Goal: Task Accomplishment & Management: Use online tool/utility

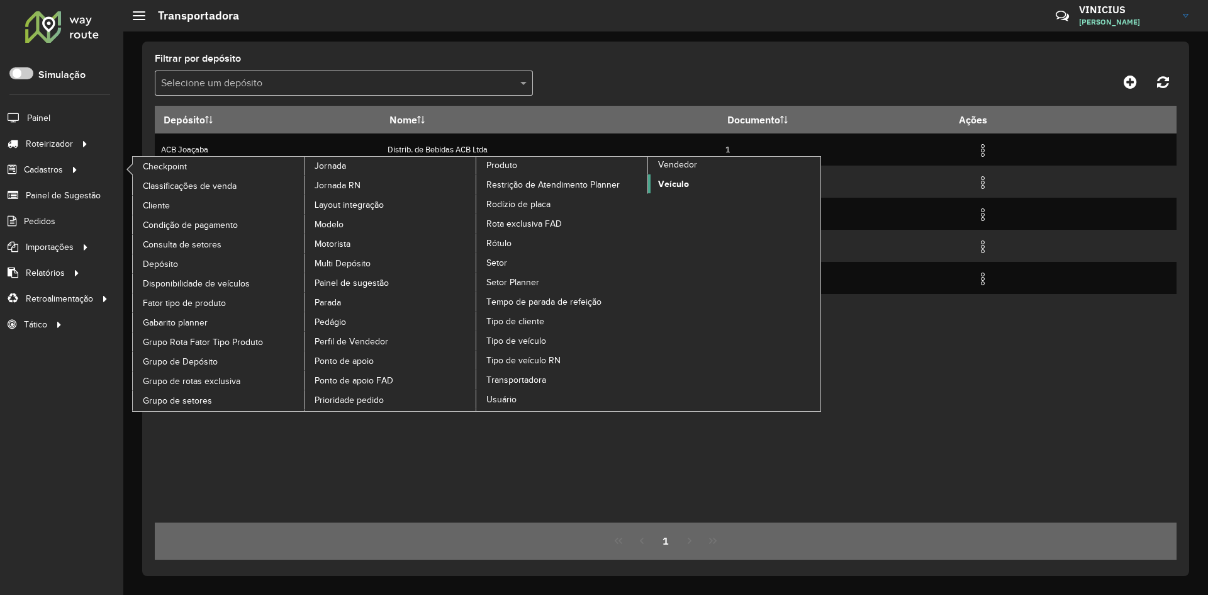
click at [672, 181] on span "Veículo" at bounding box center [673, 183] width 31 height 13
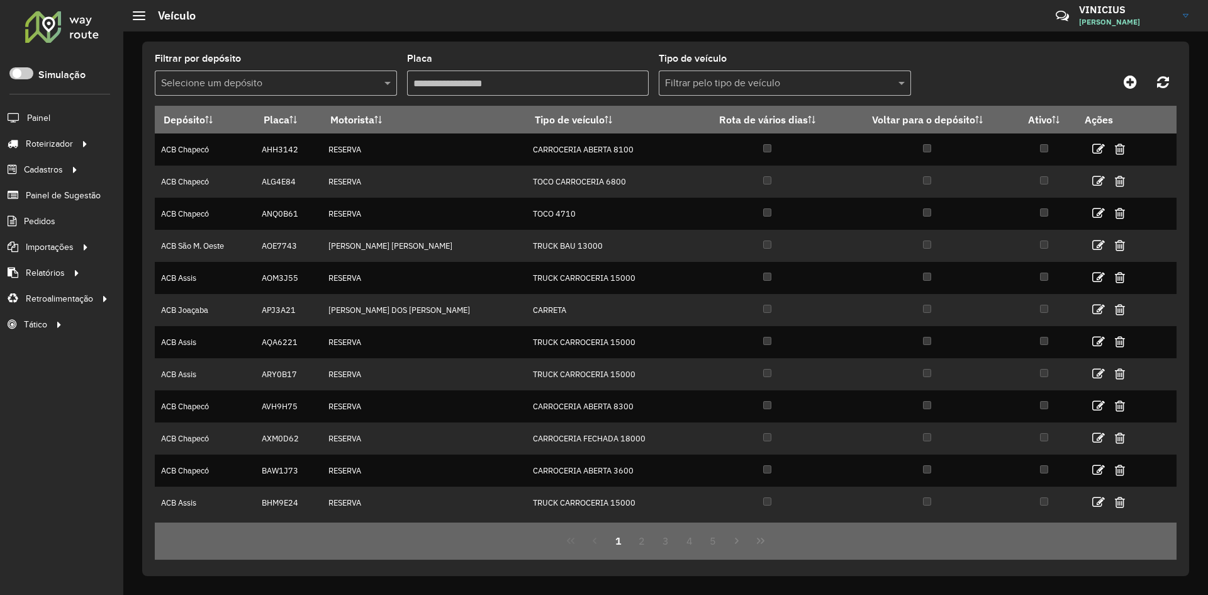
click at [293, 81] on input "text" at bounding box center [263, 83] width 205 height 15
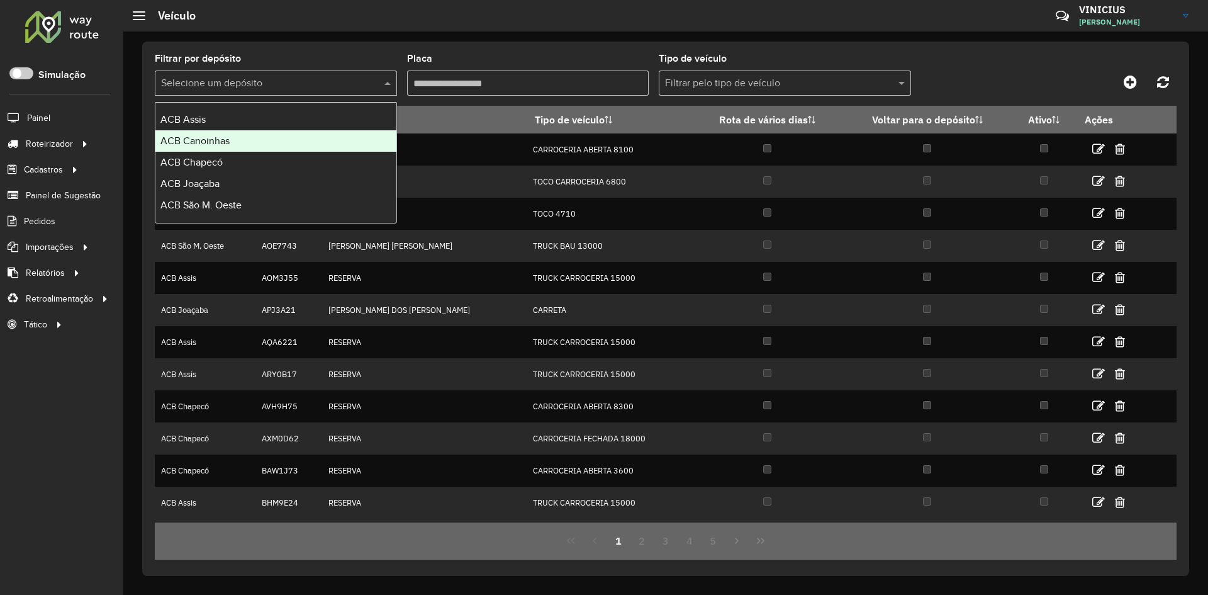
click at [238, 158] on div "ACB Chapecó" at bounding box center [275, 162] width 241 height 21
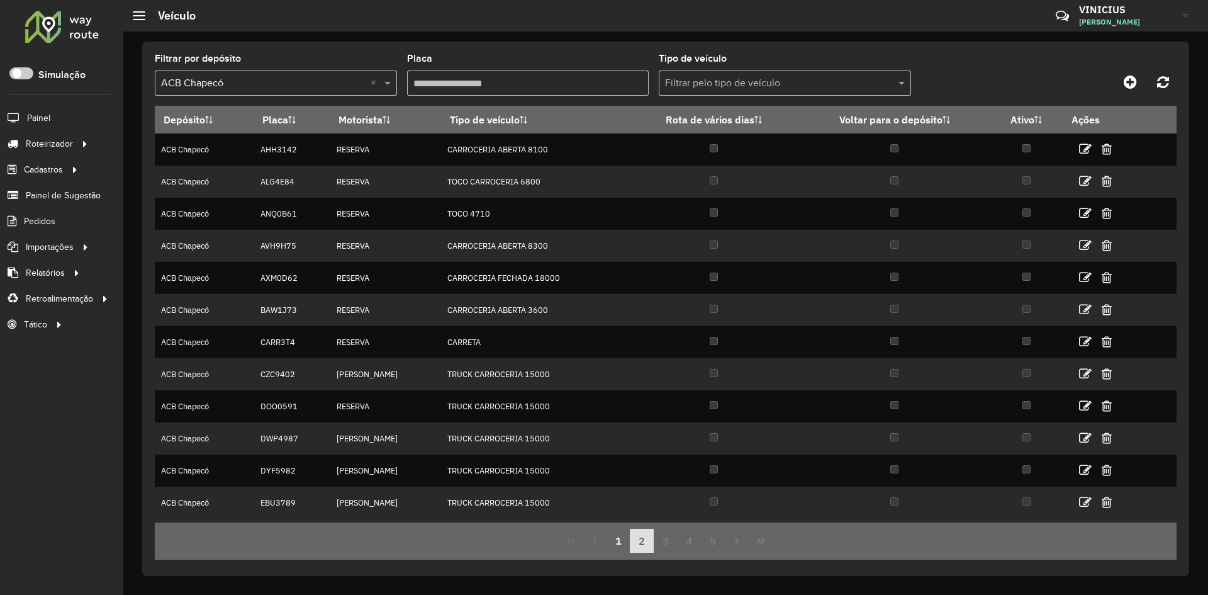
click at [637, 542] on button "2" at bounding box center [642, 541] width 24 height 24
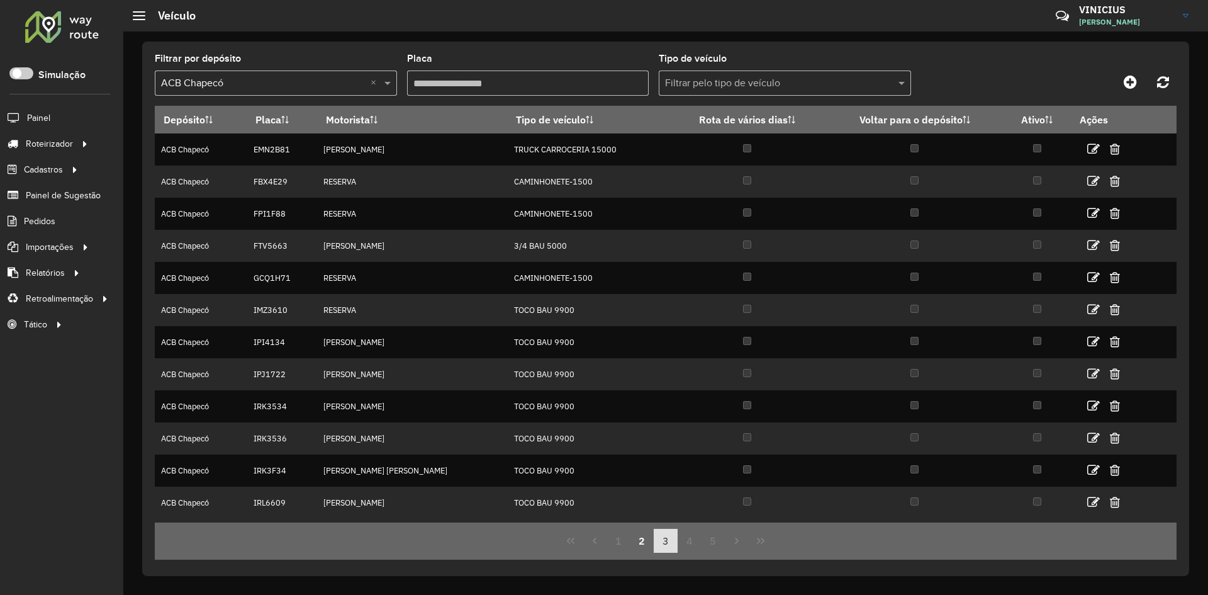
click at [663, 542] on button "3" at bounding box center [666, 541] width 24 height 24
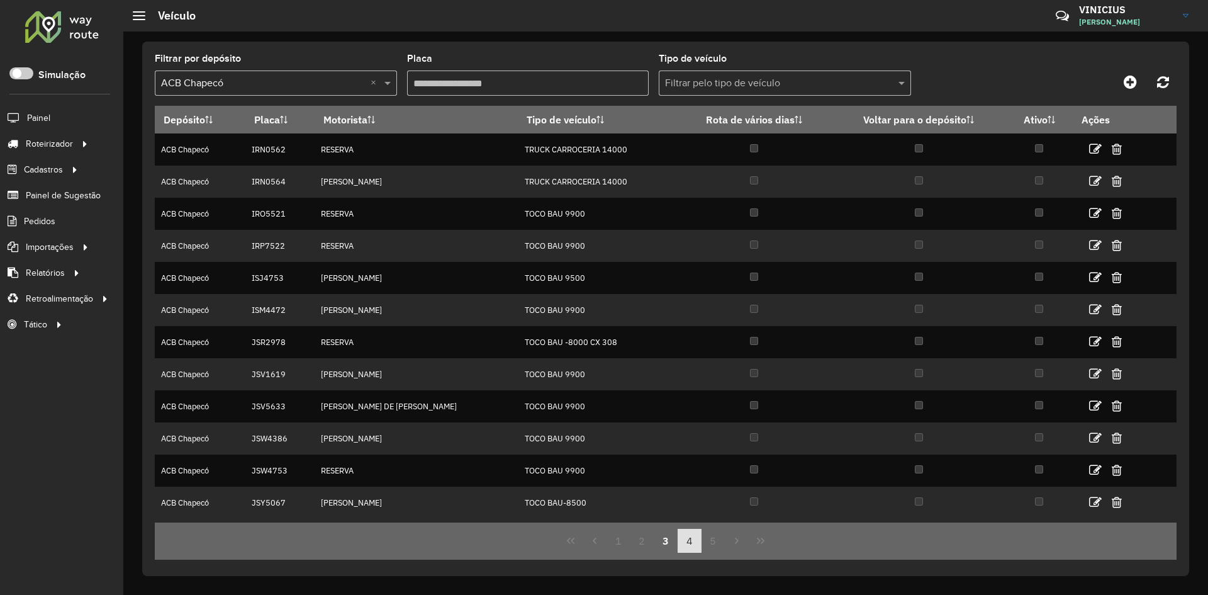
click at [688, 539] on button "4" at bounding box center [690, 541] width 24 height 24
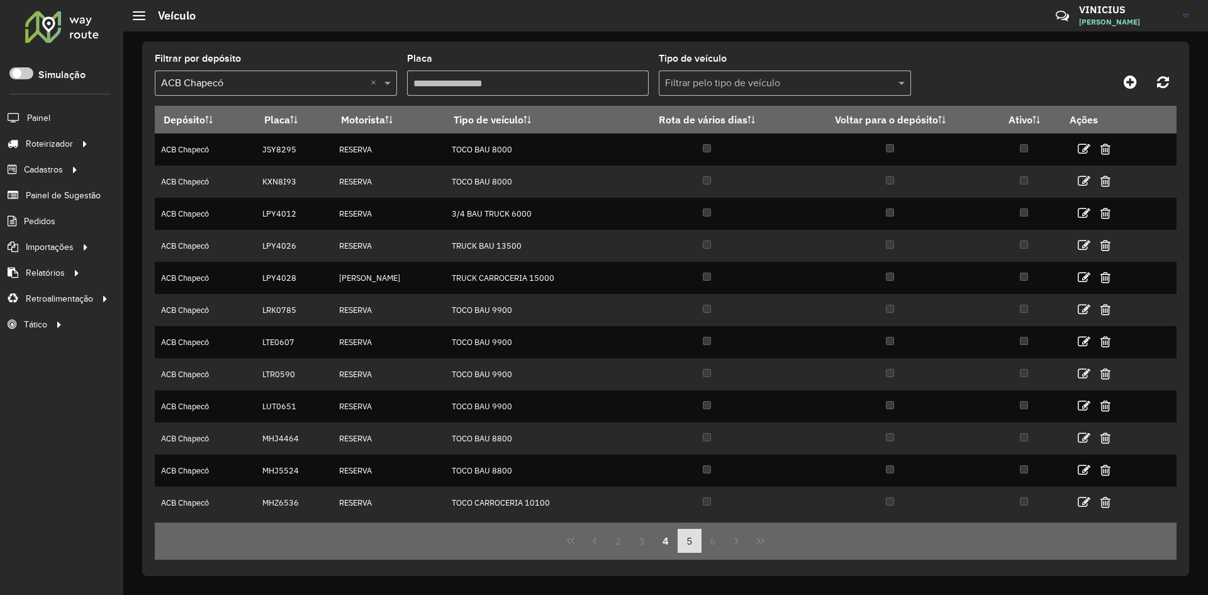
click at [693, 541] on button "5" at bounding box center [690, 541] width 24 height 24
click at [710, 544] on button "7" at bounding box center [714, 541] width 24 height 24
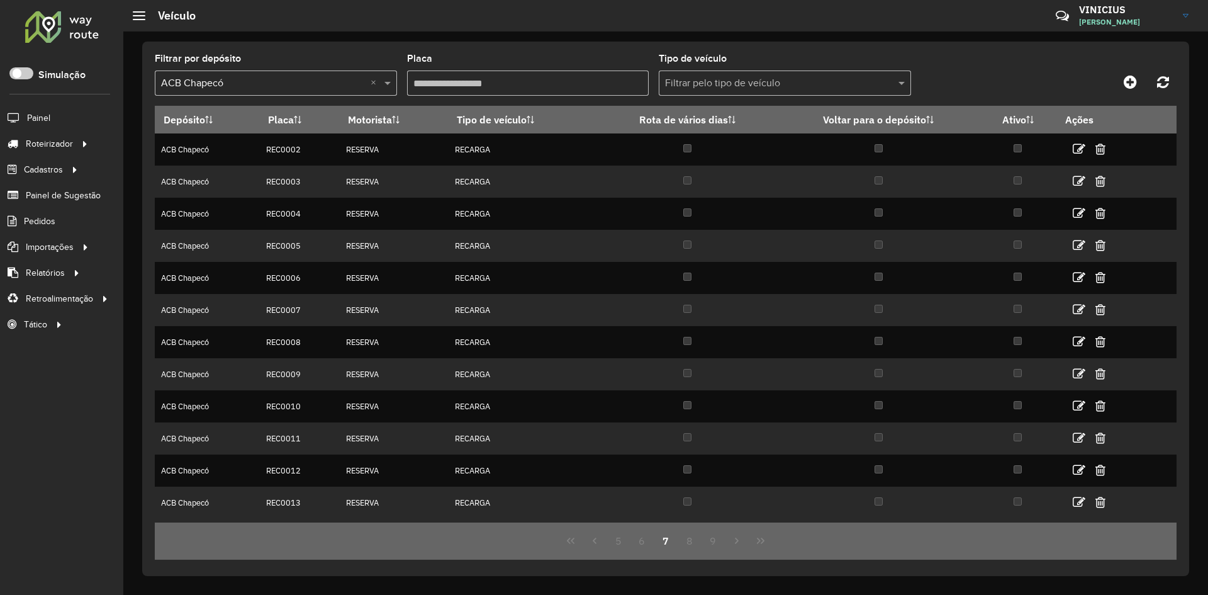
click at [710, 544] on button "9" at bounding box center [714, 541] width 24 height 24
click at [592, 539] on icon "Previous Page" at bounding box center [595, 540] width 10 height 10
click at [593, 539] on icon "Previous Page" at bounding box center [595, 540] width 10 height 10
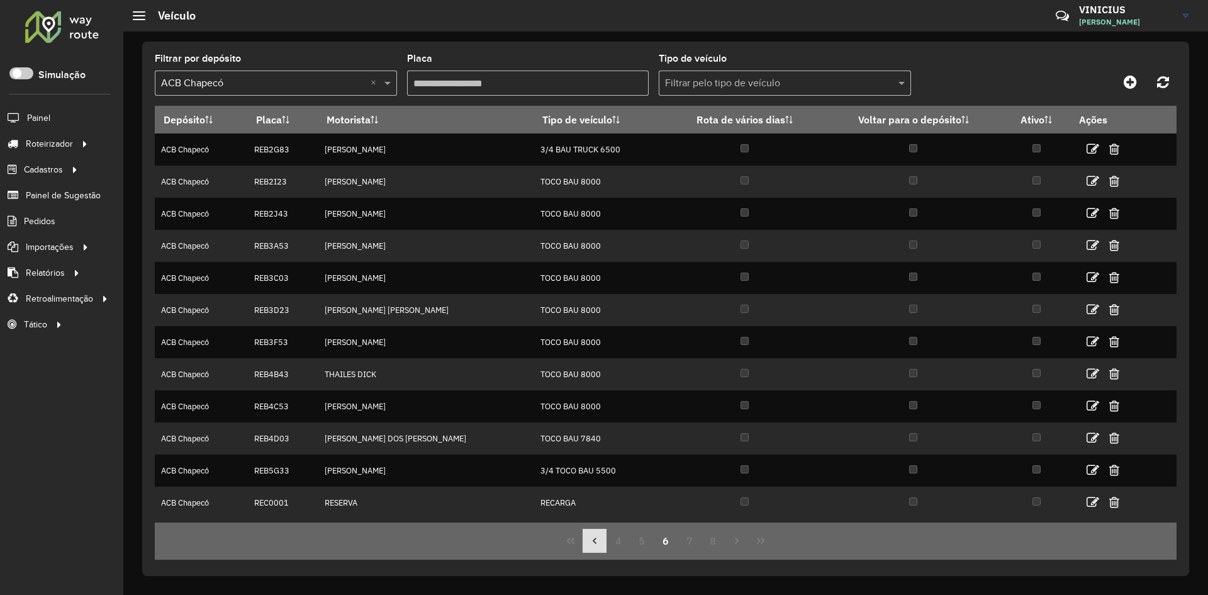
click at [593, 539] on icon "Previous Page" at bounding box center [595, 540] width 10 height 10
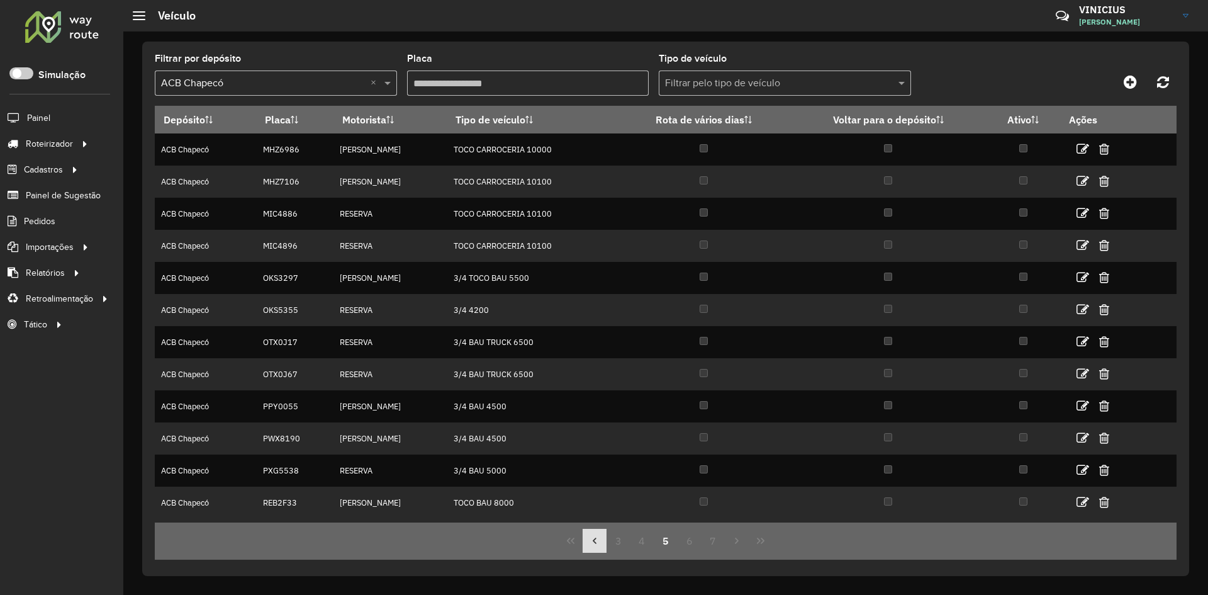
click at [593, 539] on icon "Previous Page" at bounding box center [595, 540] width 10 height 10
click at [593, 538] on icon "Previous Page" at bounding box center [595, 540] width 10 height 10
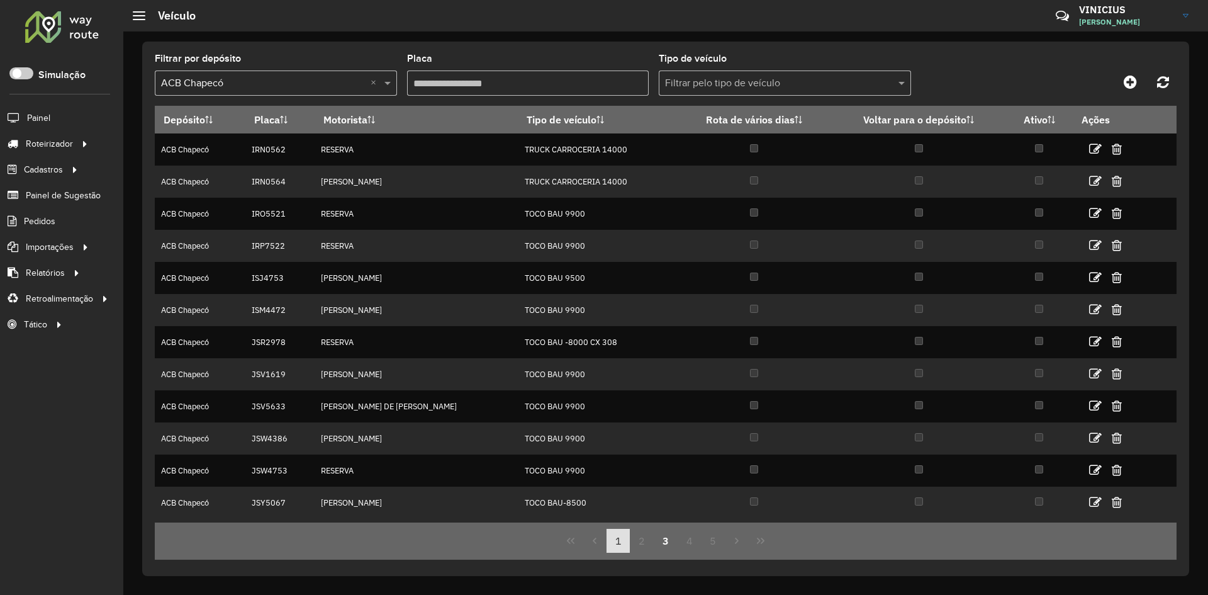
click at [612, 537] on button "1" at bounding box center [619, 541] width 24 height 24
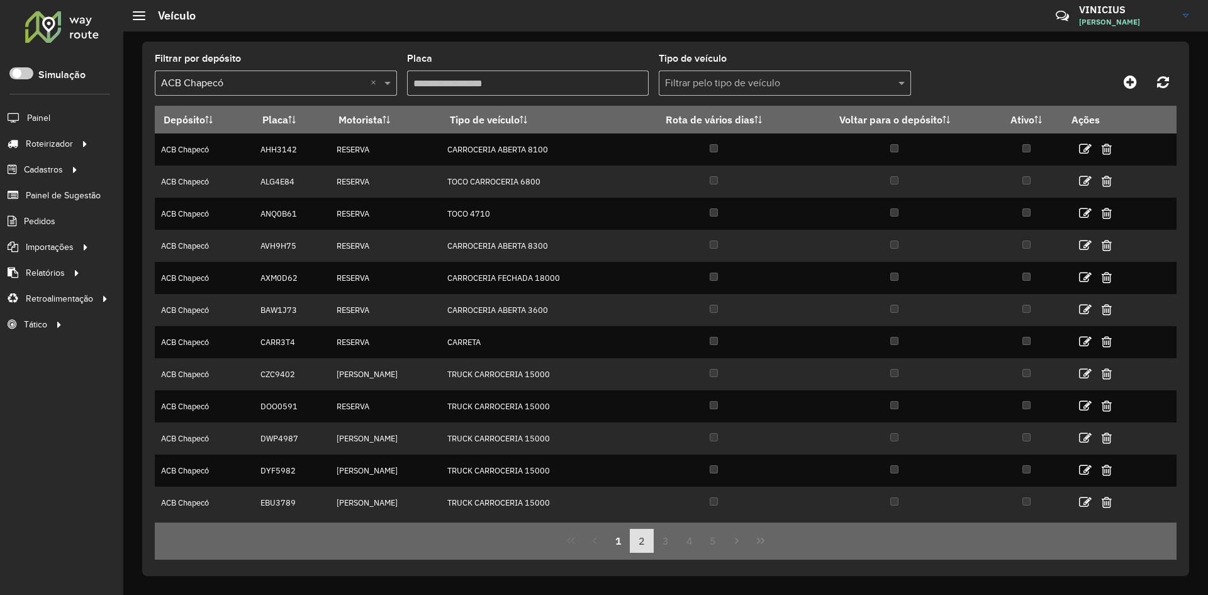
click at [644, 545] on button "2" at bounding box center [642, 541] width 24 height 24
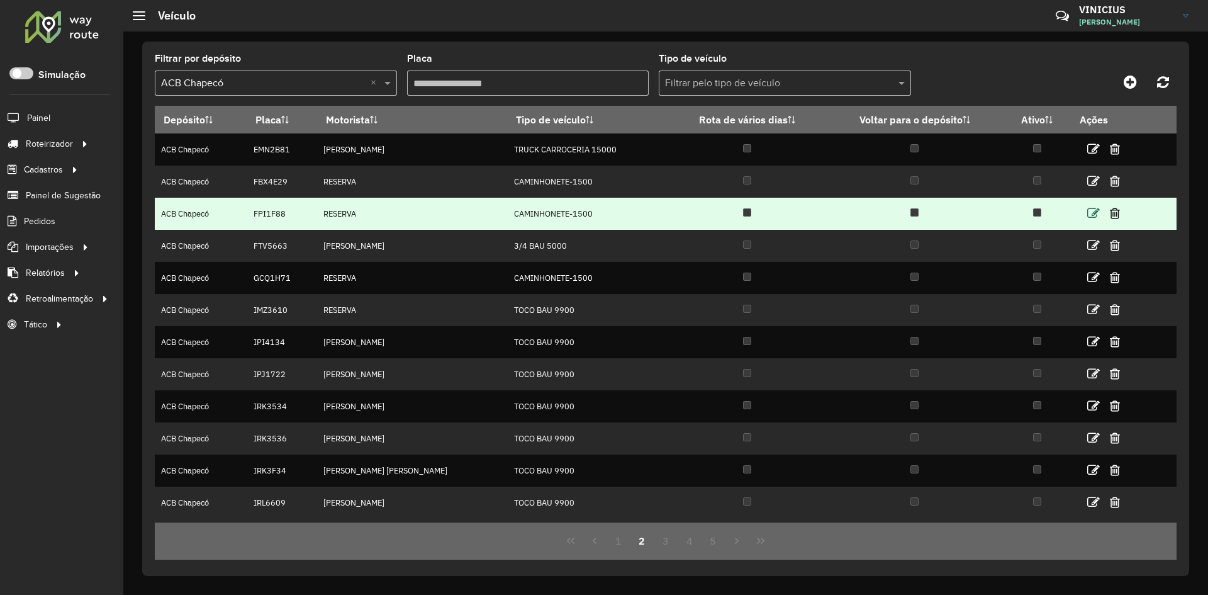
click at [1094, 215] on icon at bounding box center [1093, 213] width 13 height 13
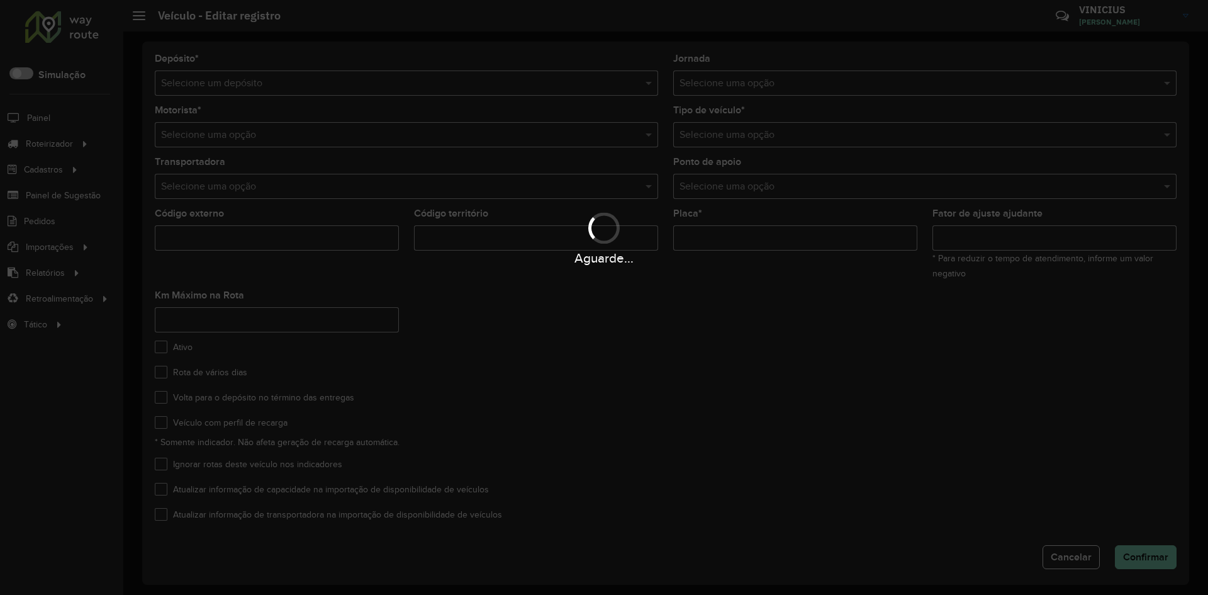
type input "***"
type input "*******"
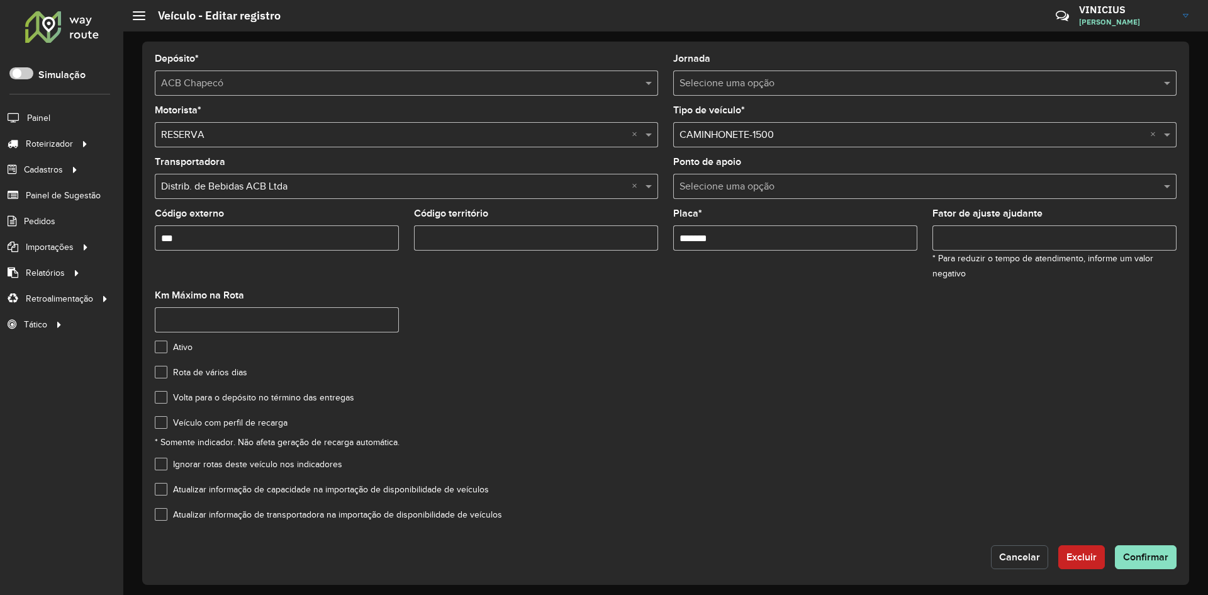
click at [1009, 559] on span "Cancelar" at bounding box center [1019, 556] width 41 height 11
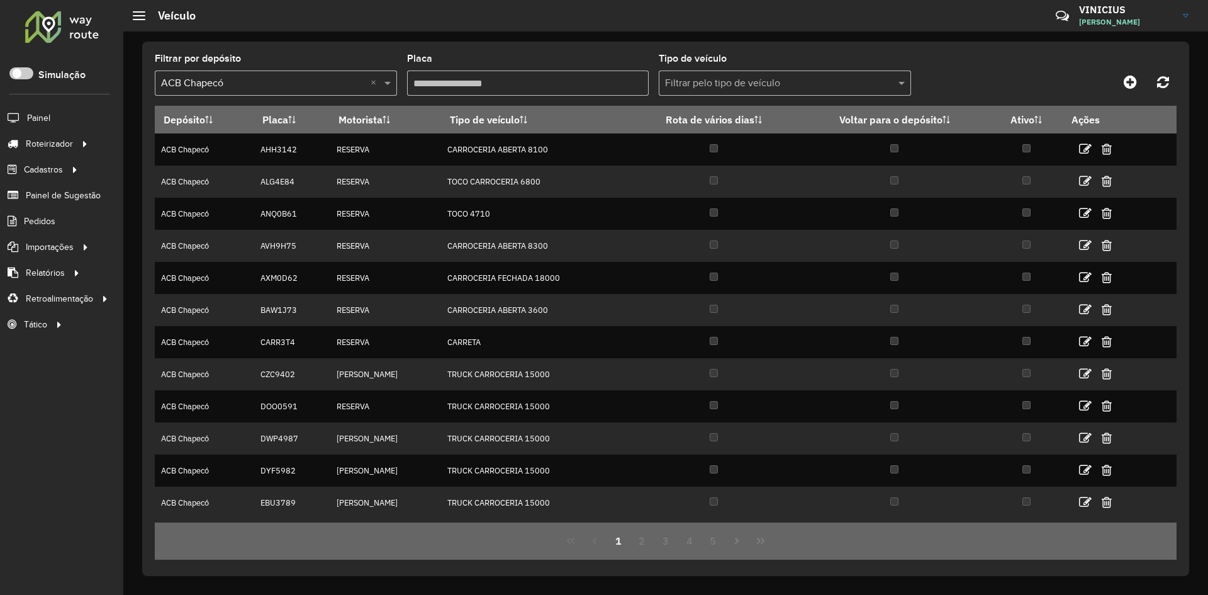
click at [713, 76] on input "text" at bounding box center [772, 83] width 215 height 15
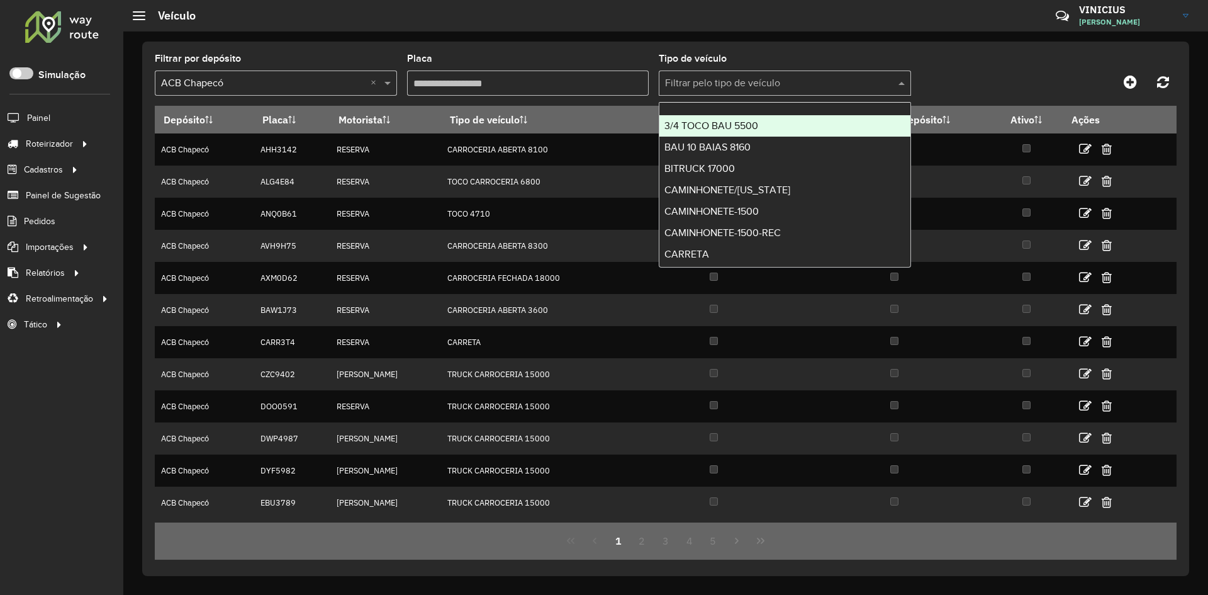
scroll to position [126, 0]
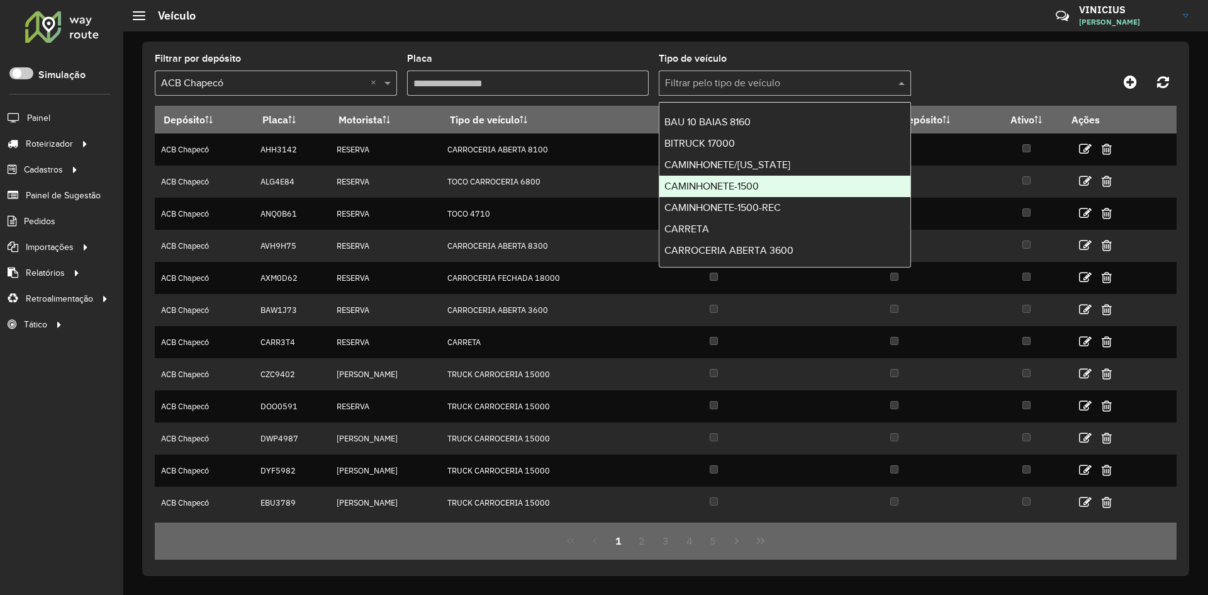
click at [782, 180] on div "CAMINHONETE-1500" at bounding box center [784, 186] width 251 height 21
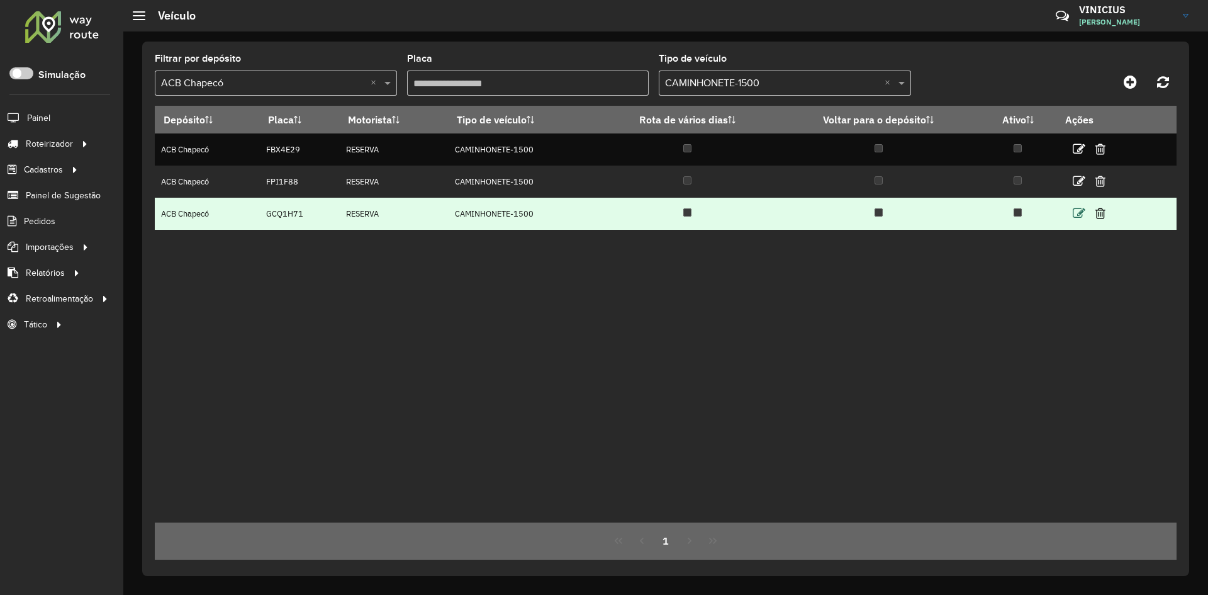
click at [1084, 211] on icon at bounding box center [1079, 213] width 13 height 13
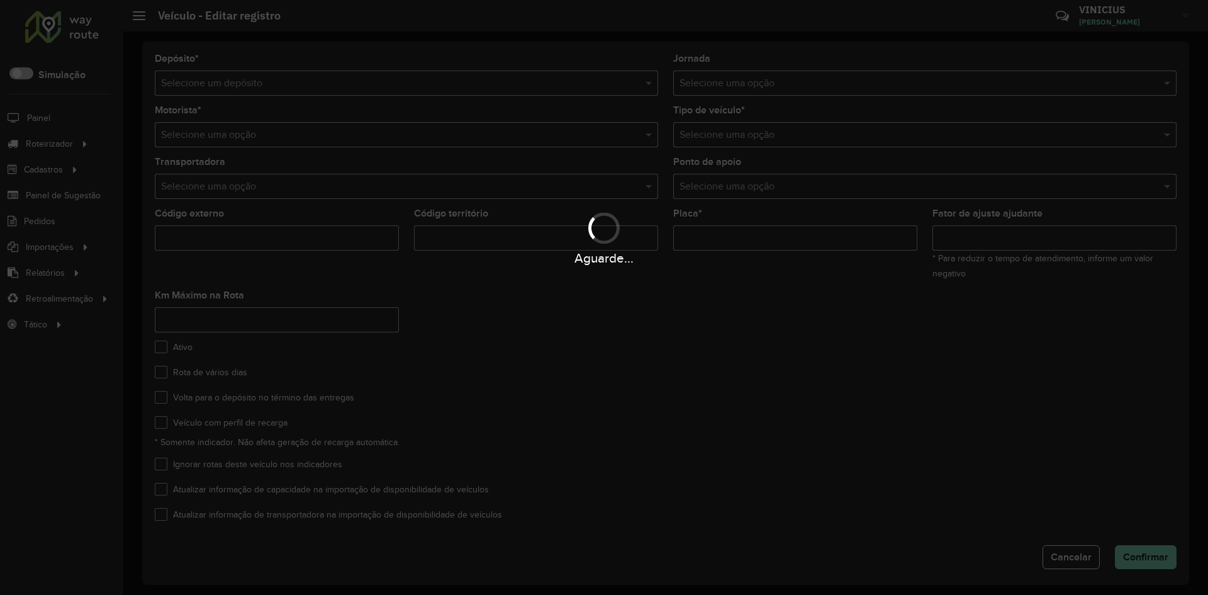
type input "***"
type input "*******"
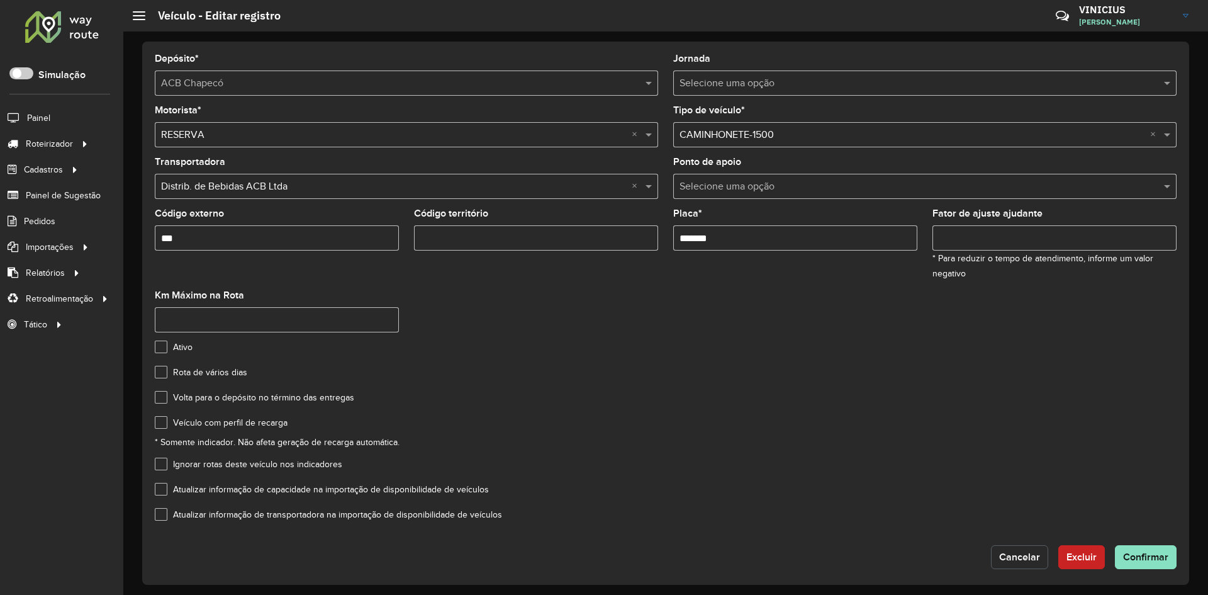
click at [1010, 553] on span "Cancelar" at bounding box center [1019, 556] width 41 height 11
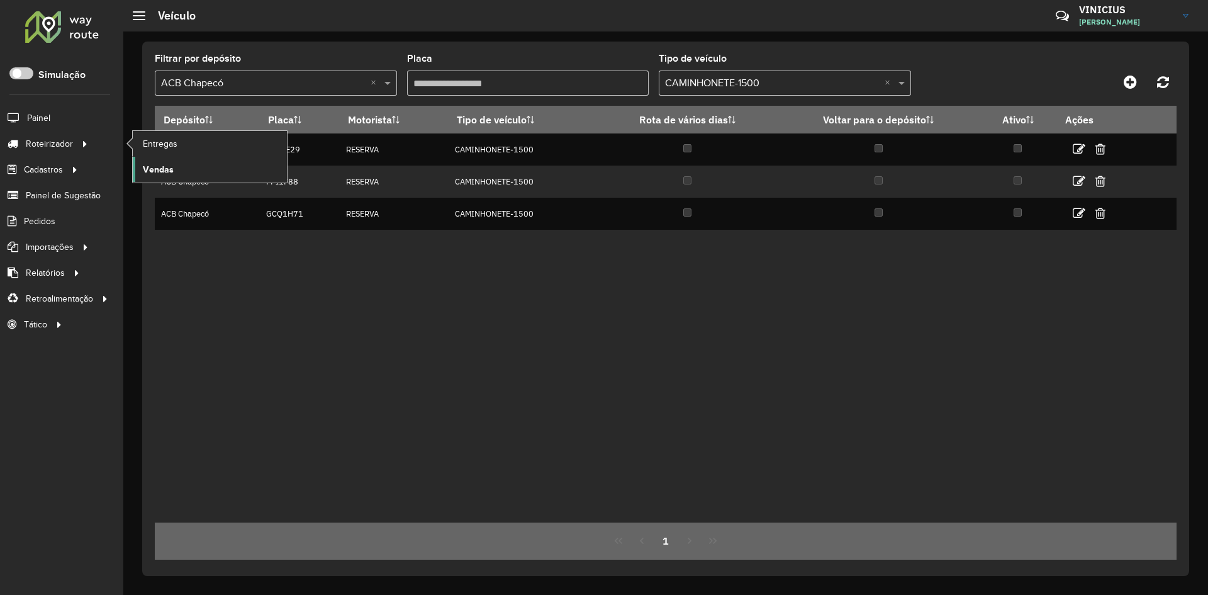
click at [169, 172] on span "Vendas" at bounding box center [158, 169] width 31 height 13
click at [168, 140] on span "Entregas" at bounding box center [161, 143] width 36 height 13
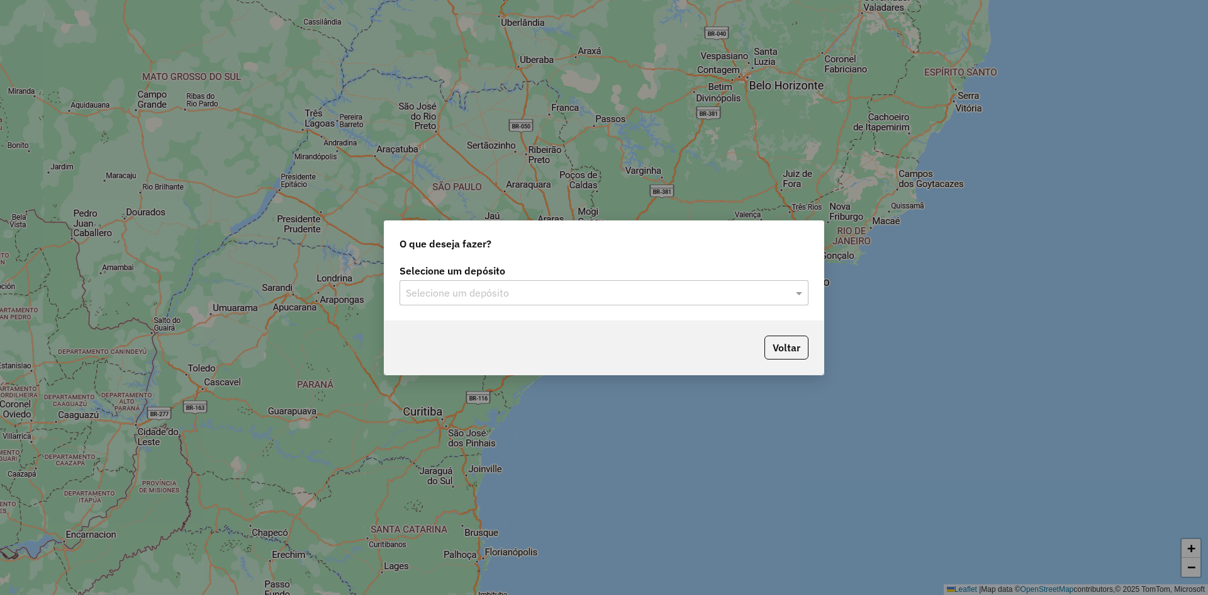
click at [503, 293] on input "text" at bounding box center [591, 293] width 371 height 15
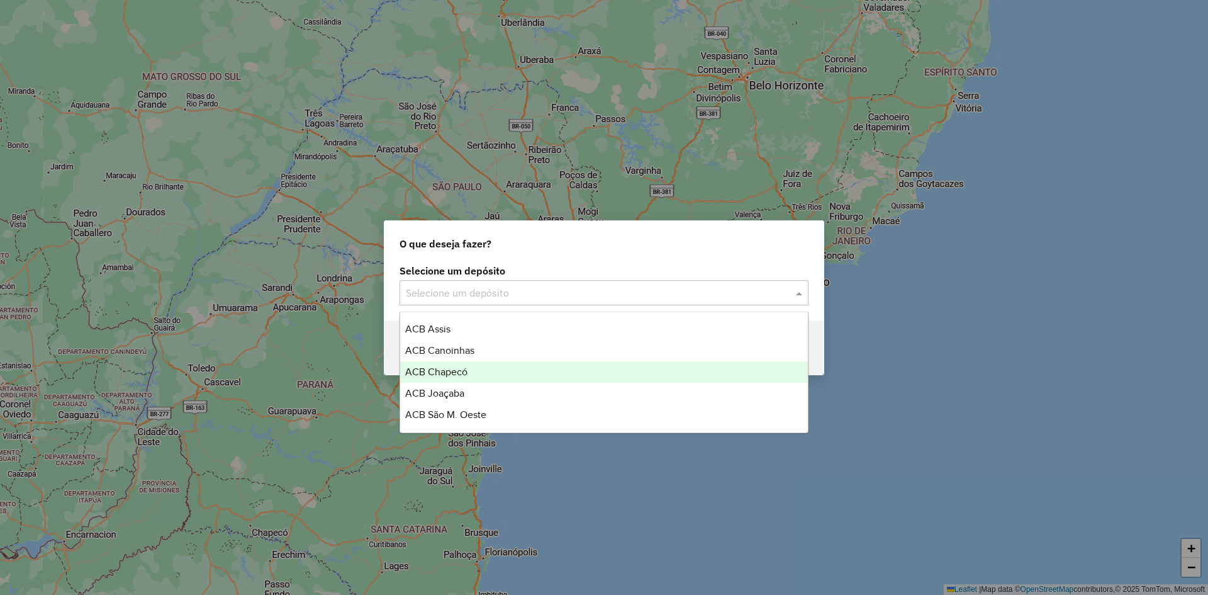
click at [468, 371] on div "ACB Chapecó" at bounding box center [604, 371] width 408 height 21
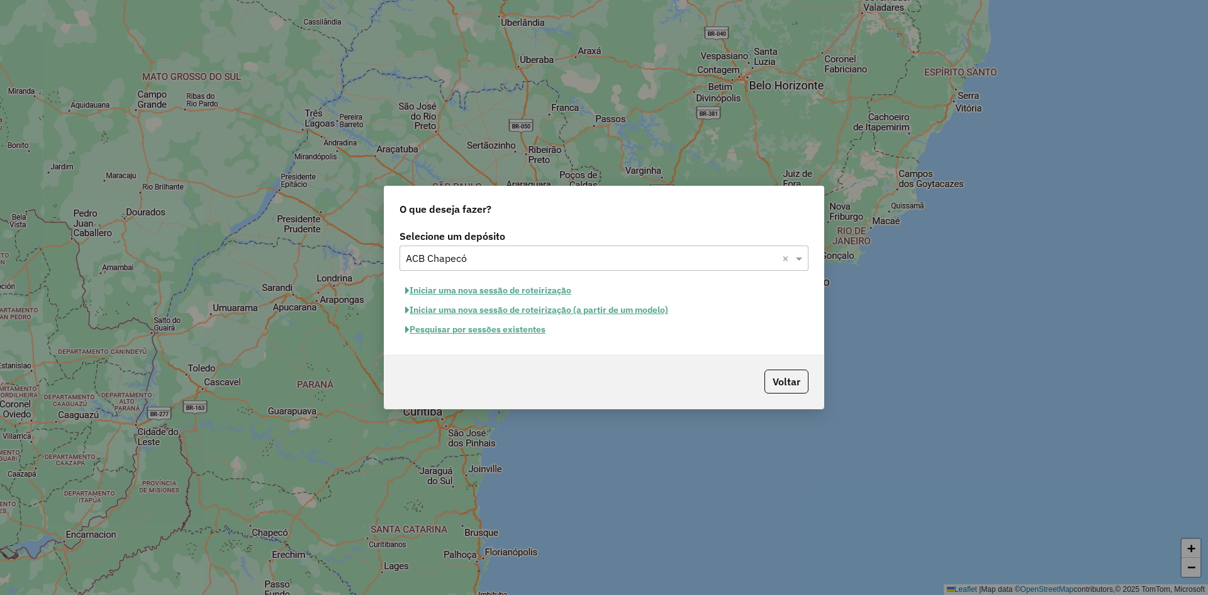
click at [498, 330] on button "Pesquisar por sessões existentes" at bounding box center [476, 330] width 152 height 20
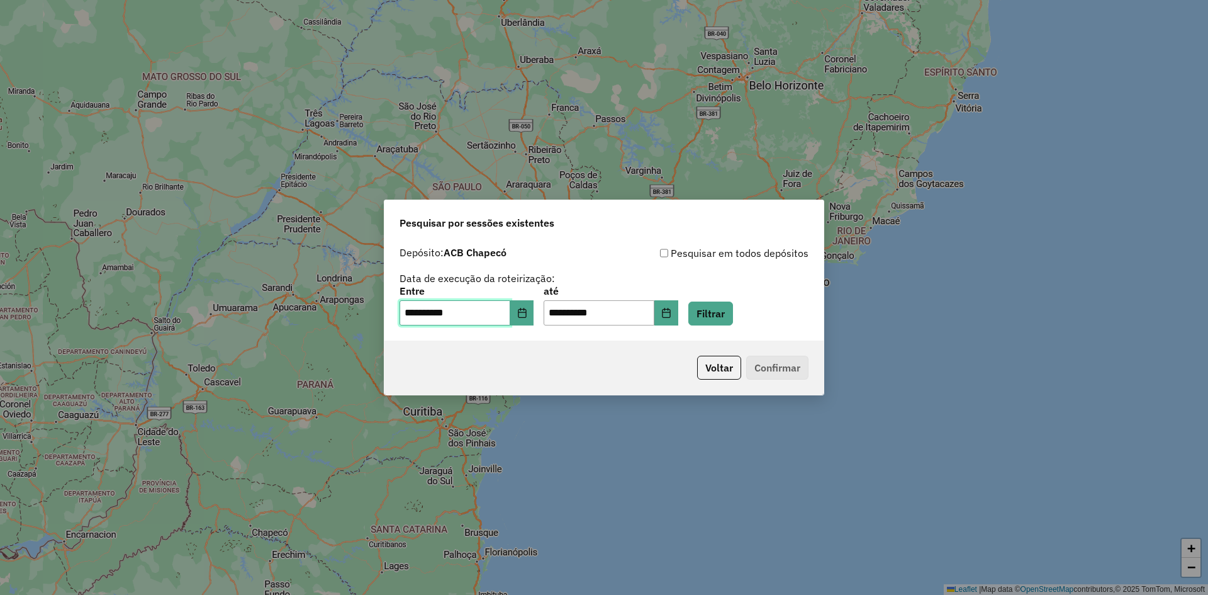
click at [510, 311] on input "**********" at bounding box center [455, 312] width 111 height 25
click at [527, 308] on icon "Choose Date" at bounding box center [522, 313] width 10 height 10
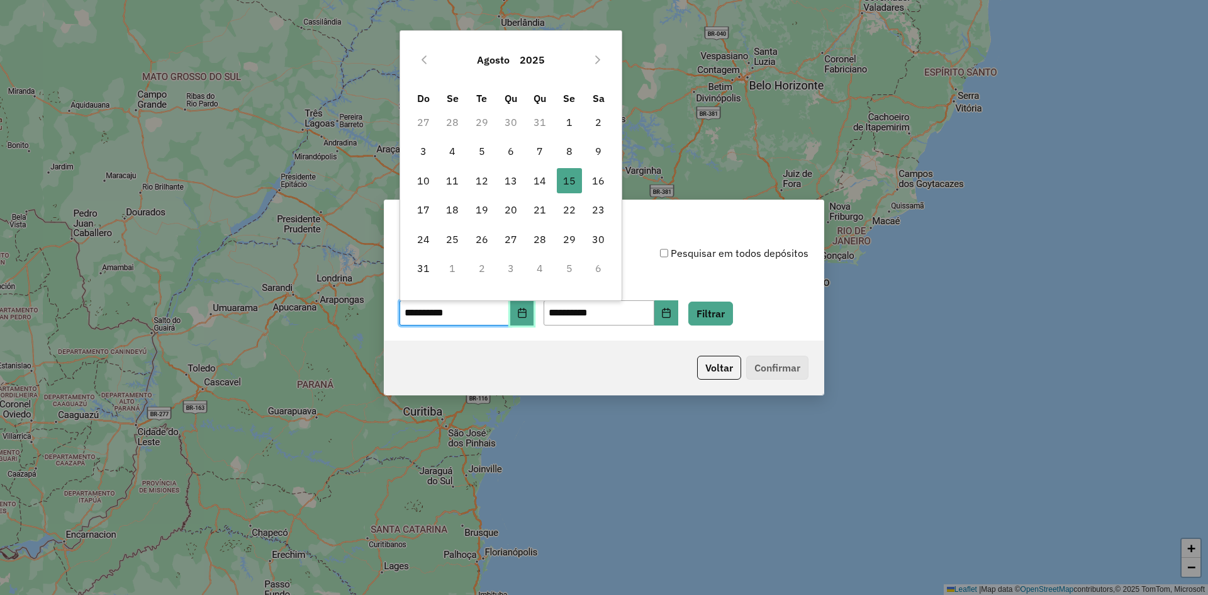
click at [526, 312] on icon "Choose Date" at bounding box center [522, 313] width 8 height 10
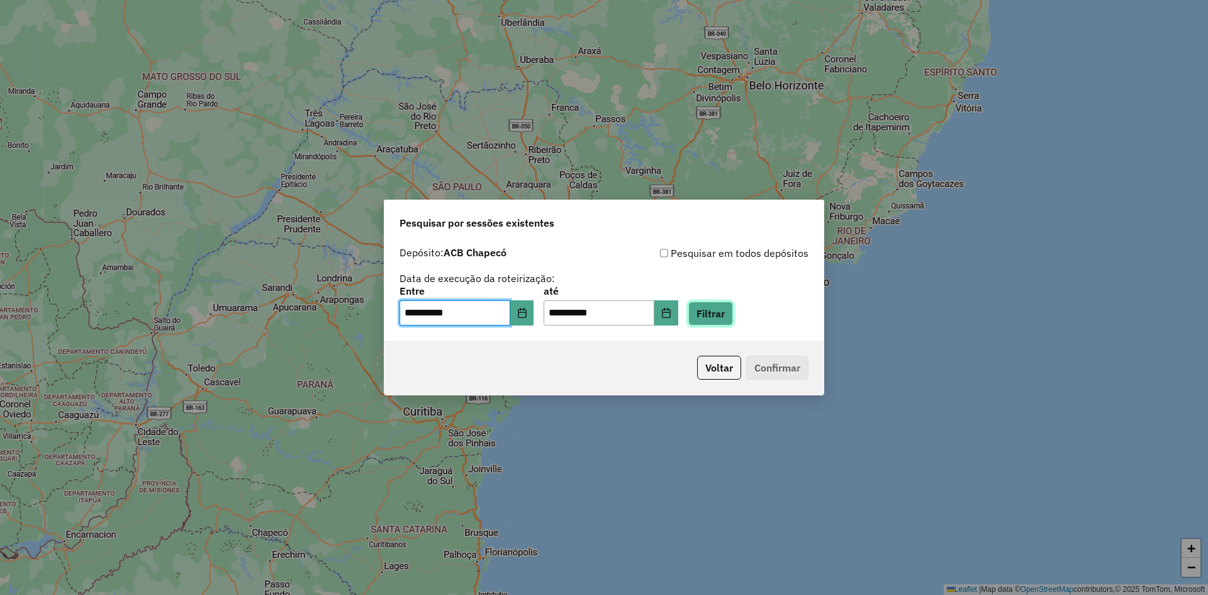
click at [733, 318] on button "Filtrar" at bounding box center [710, 313] width 45 height 24
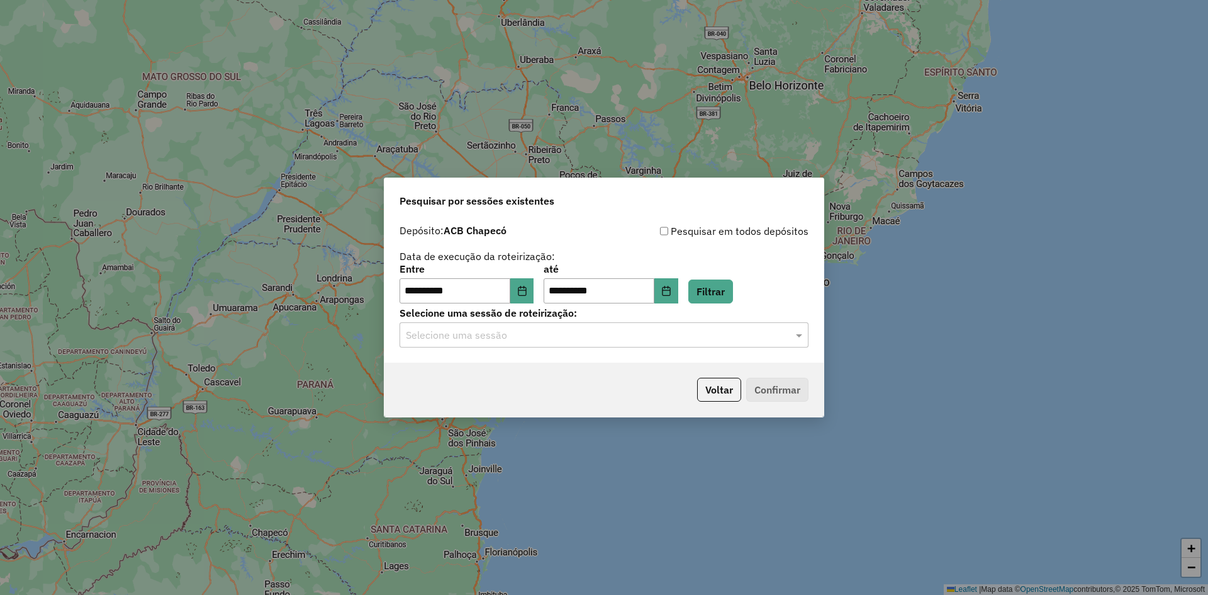
click at [566, 331] on input "text" at bounding box center [591, 335] width 371 height 15
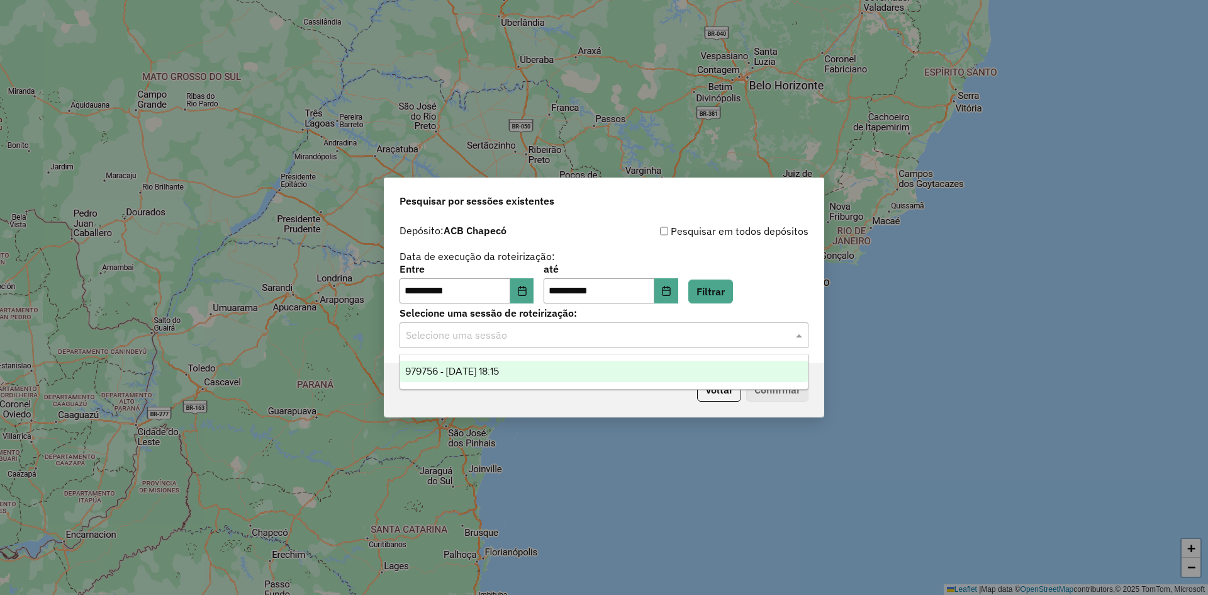
click at [566, 370] on div "979756 - 15/08/2025 18:15" at bounding box center [604, 371] width 408 height 21
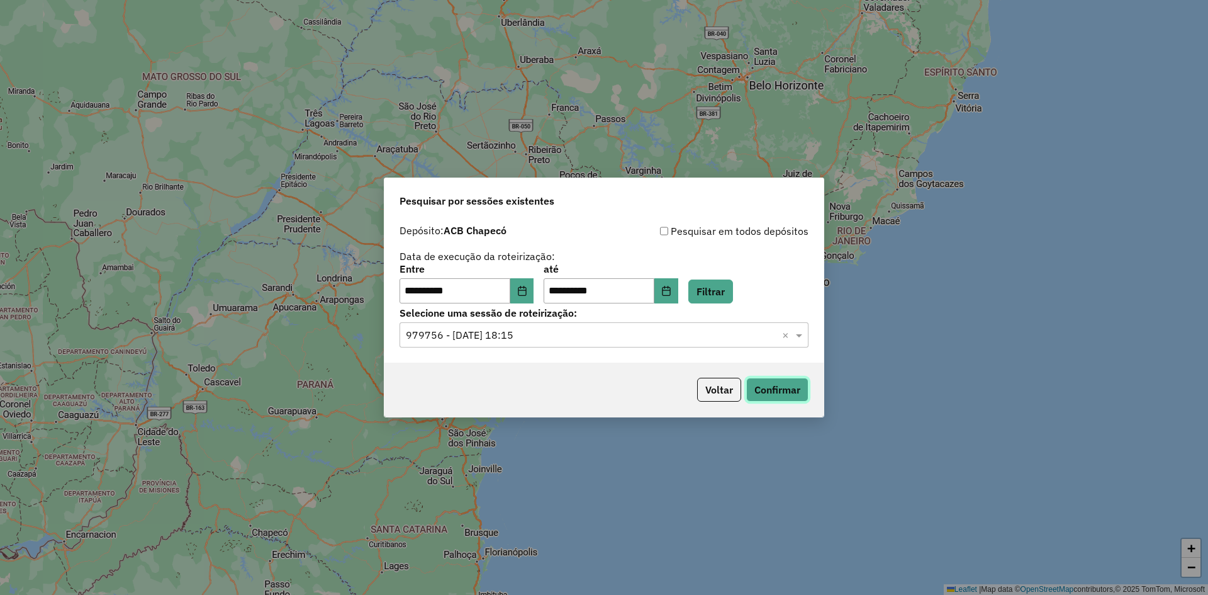
click at [782, 388] on button "Confirmar" at bounding box center [777, 390] width 62 height 24
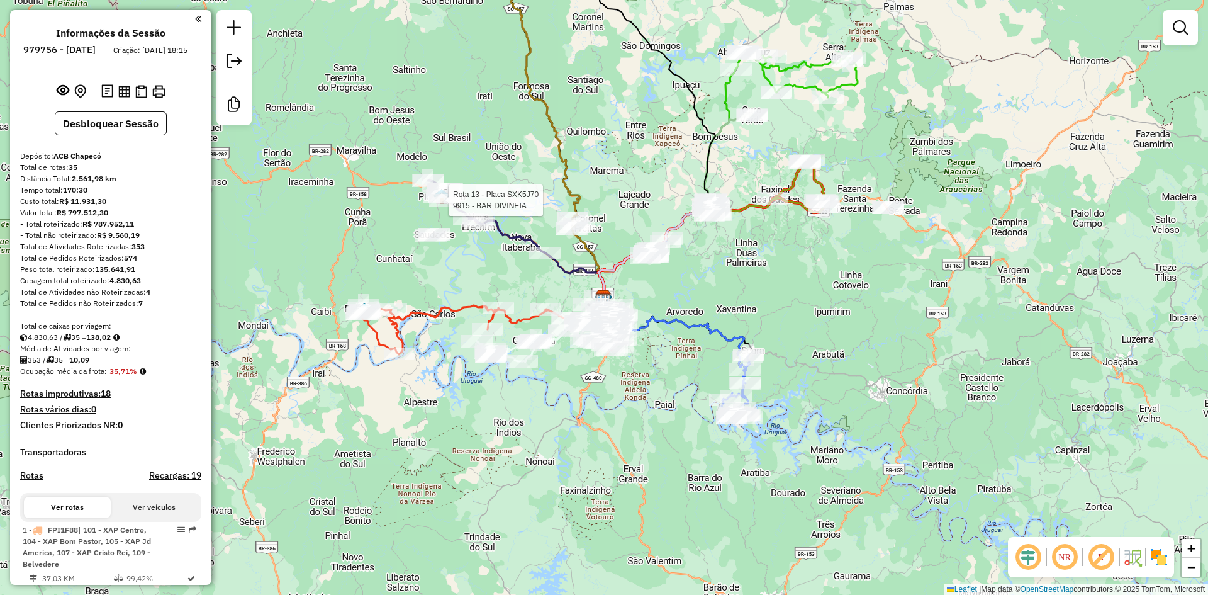
select select "**********"
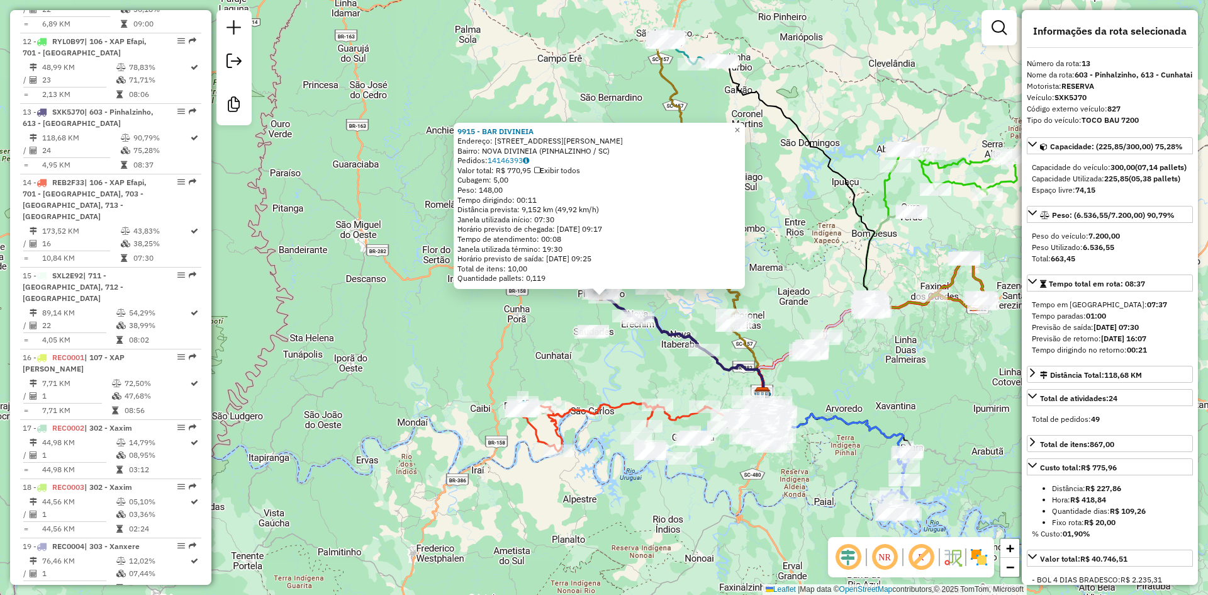
scroll to position [1425, 0]
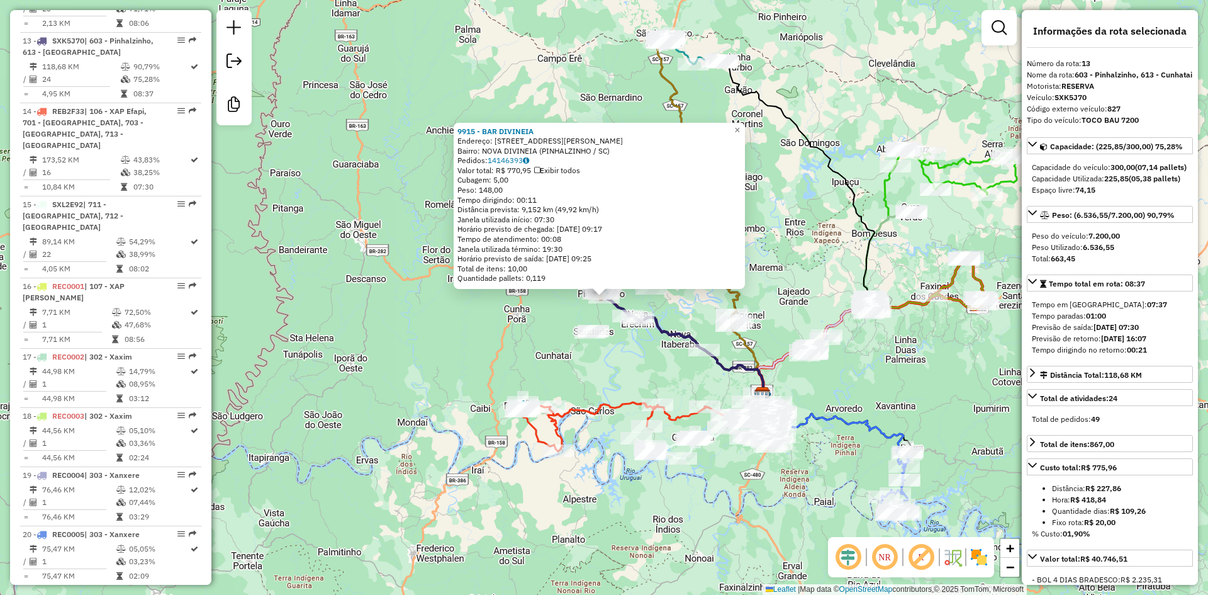
click at [530, 334] on div "9915 - BAR DIVINEIA Endereço: [STREET_ADDRESS][PERSON_NAME] Bairro: NOVA DIVINE…" at bounding box center [604, 297] width 1208 height 595
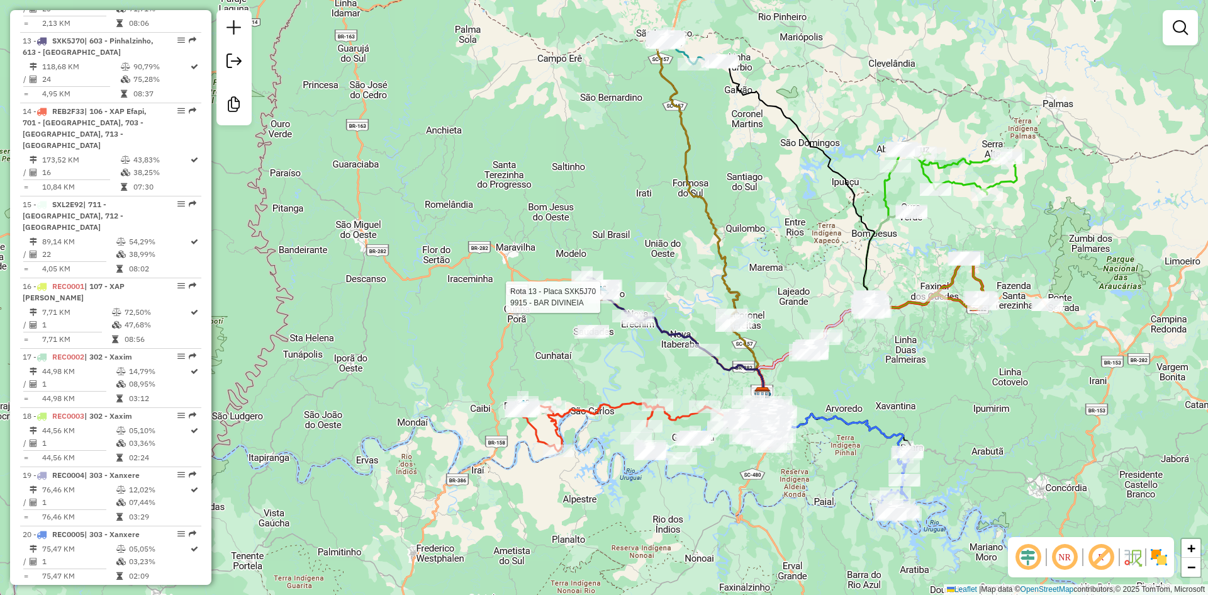
select select "**********"
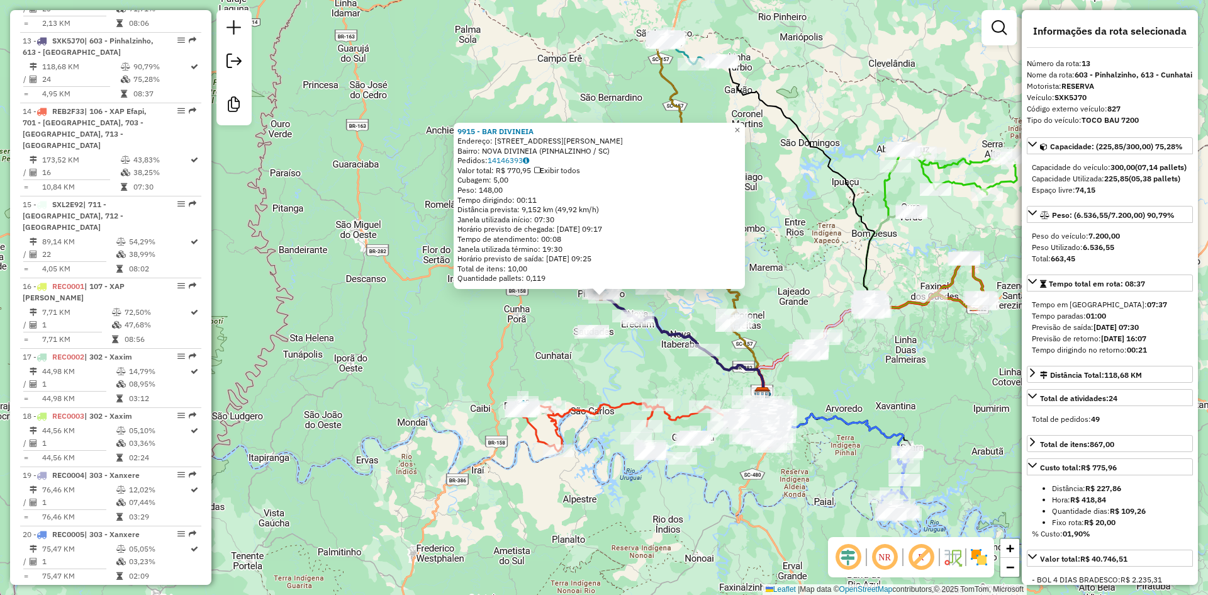
click at [546, 329] on div "9915 - BAR DIVINEIA Endereço: [STREET_ADDRESS][PERSON_NAME] Bairro: NOVA DIVINE…" at bounding box center [604, 297] width 1208 height 595
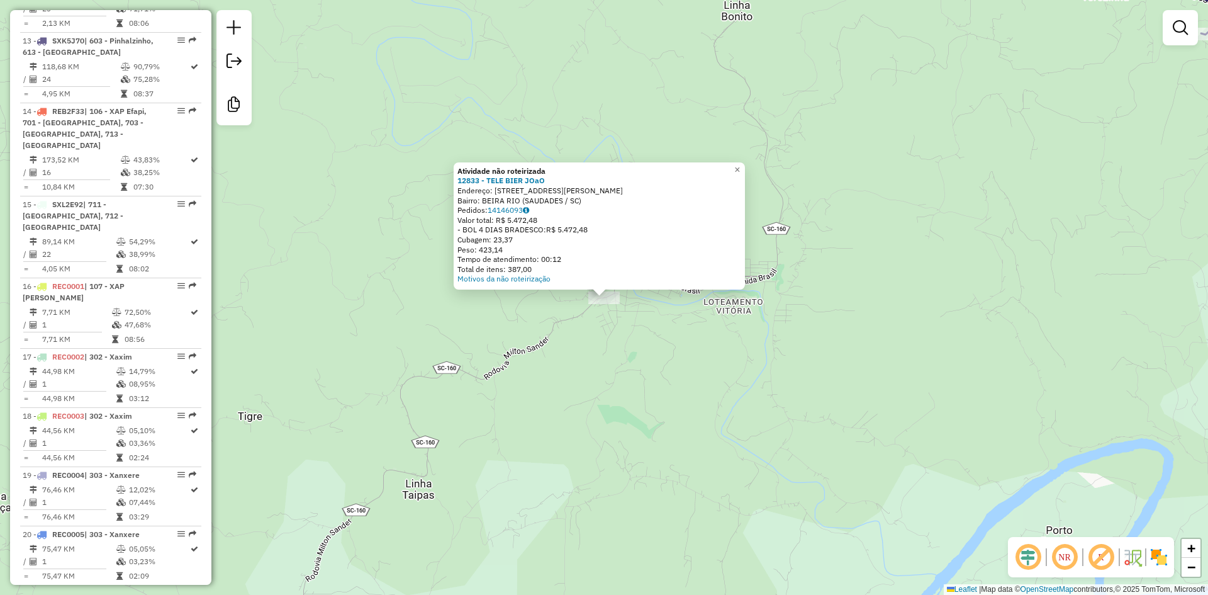
click at [659, 336] on div "Atividade não roteirizada 12833 - TELE BIER [PERSON_NAME]: [STREET_ADDRESS][PER…" at bounding box center [604, 297] width 1208 height 595
